Goal: Transaction & Acquisition: Purchase product/service

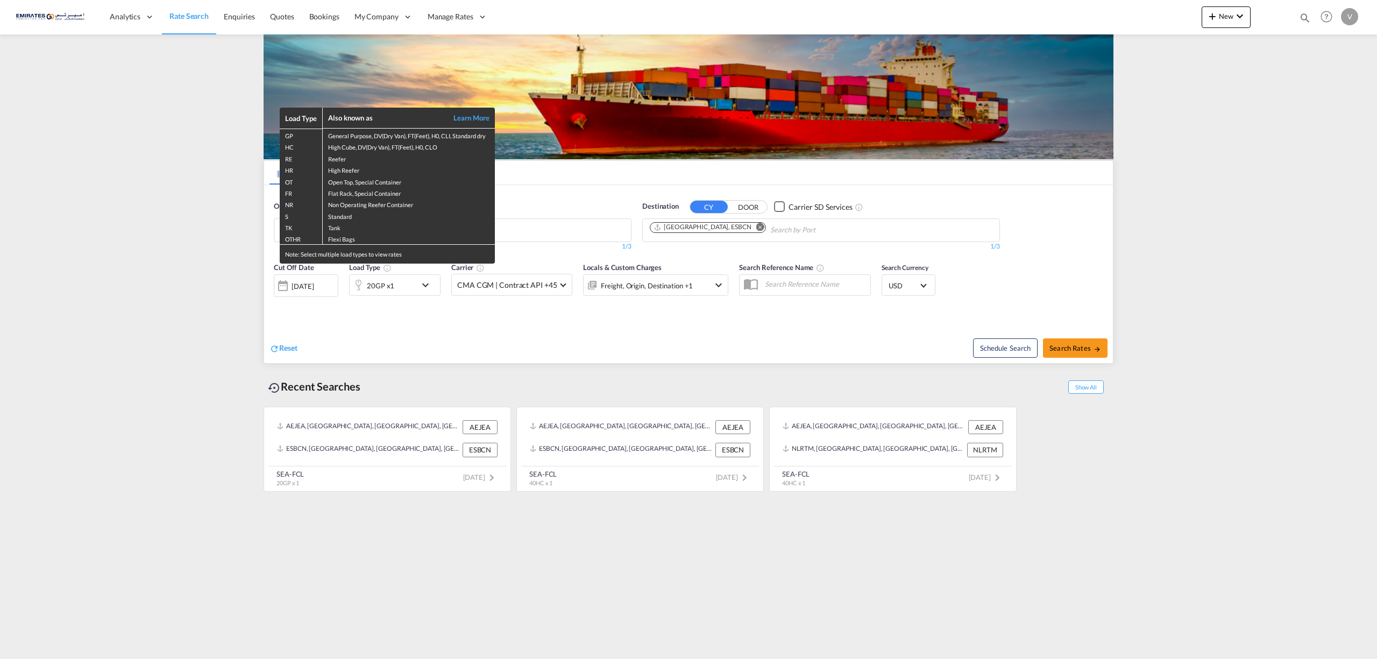
click at [115, 257] on div "Load Type Also known as Learn More GP General Purpose, DV(Dry Van), FT(Feet), H…" at bounding box center [688, 329] width 1377 height 659
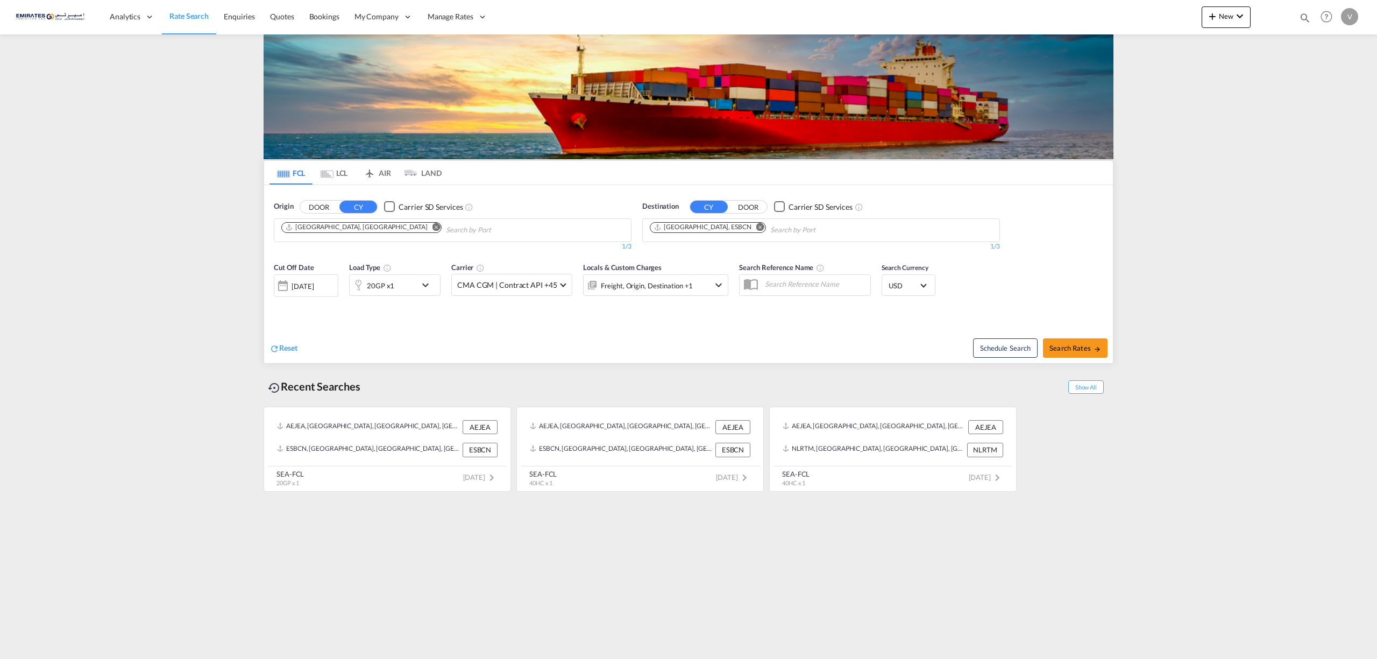
click at [756, 224] on md-icon "Remove" at bounding box center [760, 227] width 8 height 8
type input "[GEOGRAPHIC_DATA]"
click at [679, 254] on div "[GEOGRAPHIC_DATA] [GEOGRAPHIC_DATA] ZADUR" at bounding box center [733, 255] width 204 height 32
click at [420, 285] on md-icon "icon-chevron-down" at bounding box center [428, 285] width 18 height 13
click at [323, 332] on md-select-value "20GP" at bounding box center [310, 333] width 43 height 18
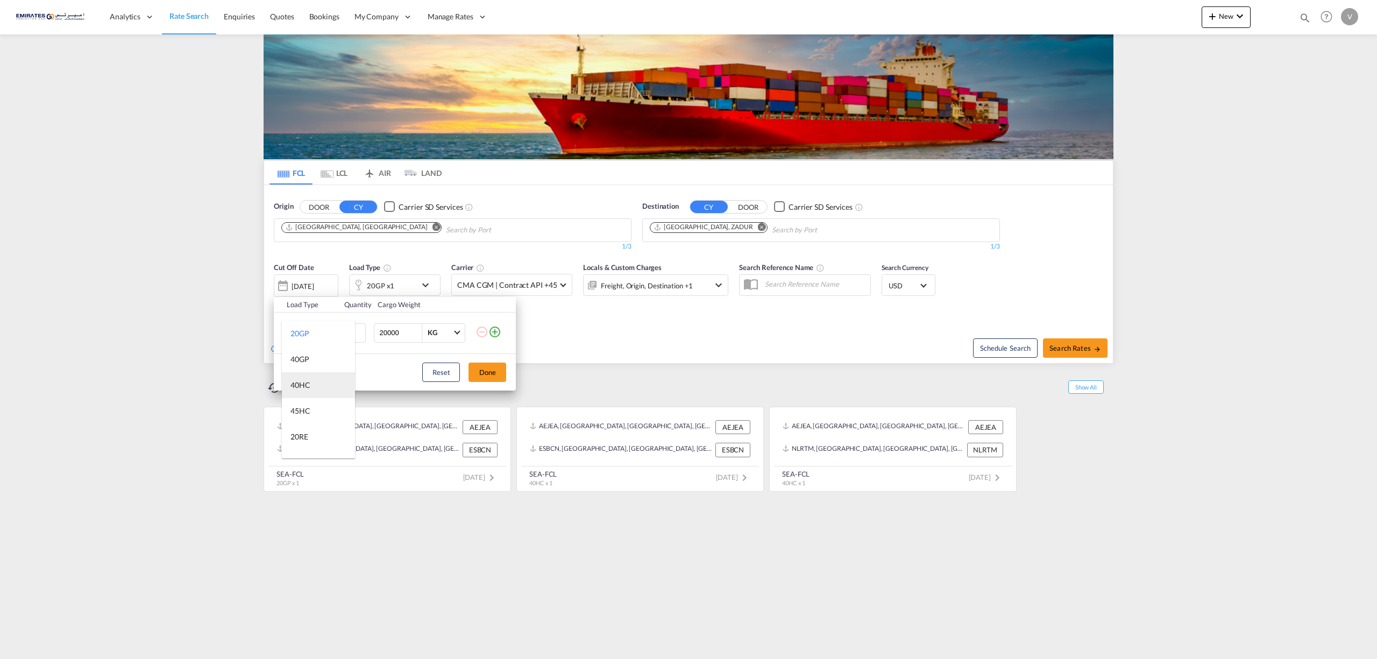
click at [307, 381] on div "40HC" at bounding box center [300, 385] width 20 height 11
click at [479, 373] on button "Done" at bounding box center [487, 372] width 38 height 19
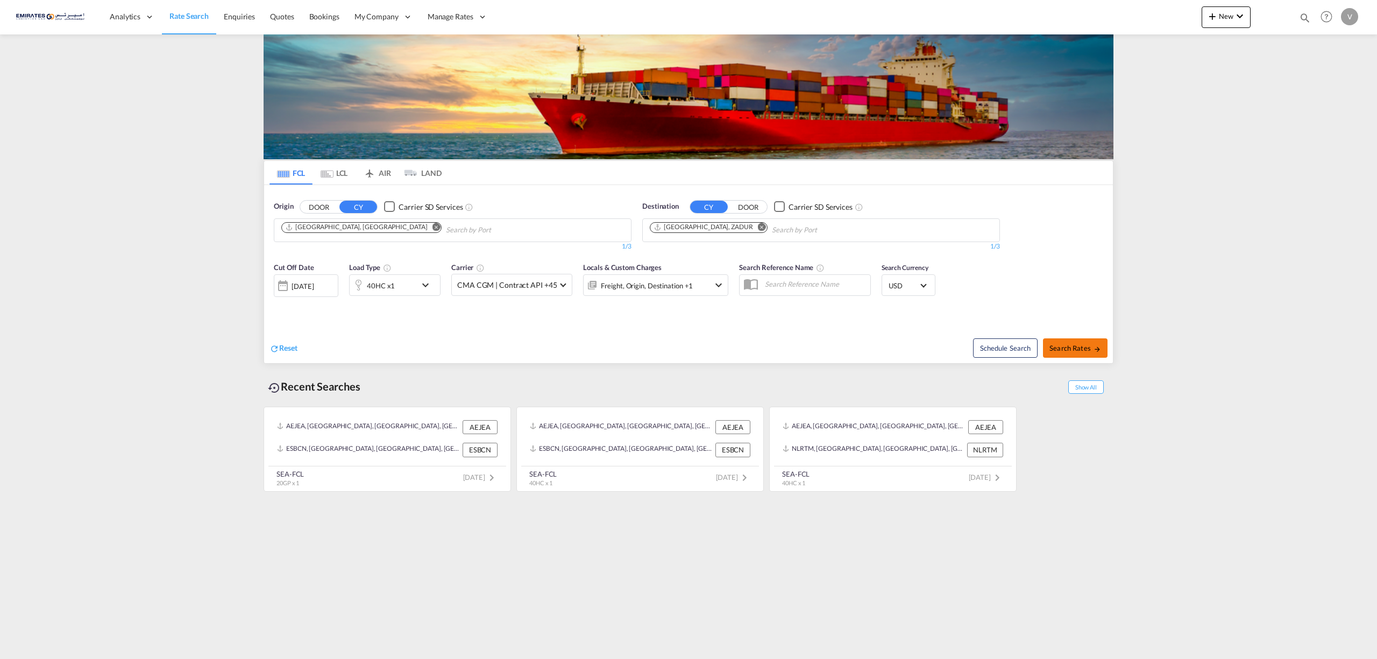
click at [1085, 344] on span "Search Rates" at bounding box center [1075, 348] width 52 height 9
type input "AEJEA to ZADUR / [DATE]"
